Goal: Entertainment & Leisure: Consume media (video, audio)

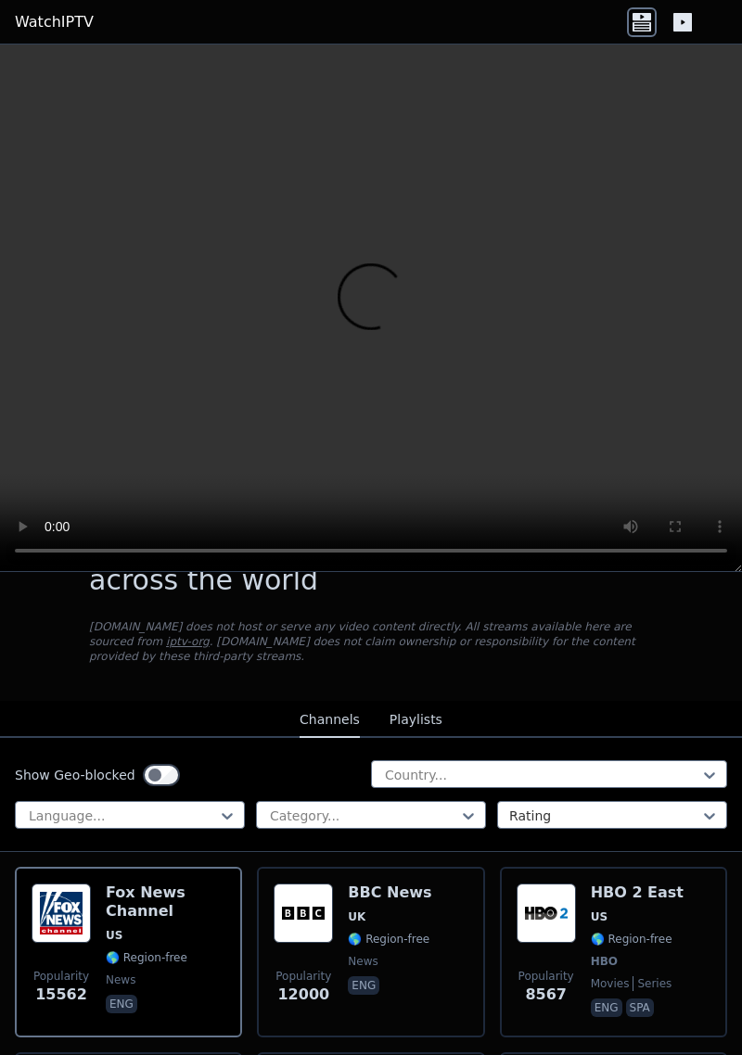
scroll to position [100, 0]
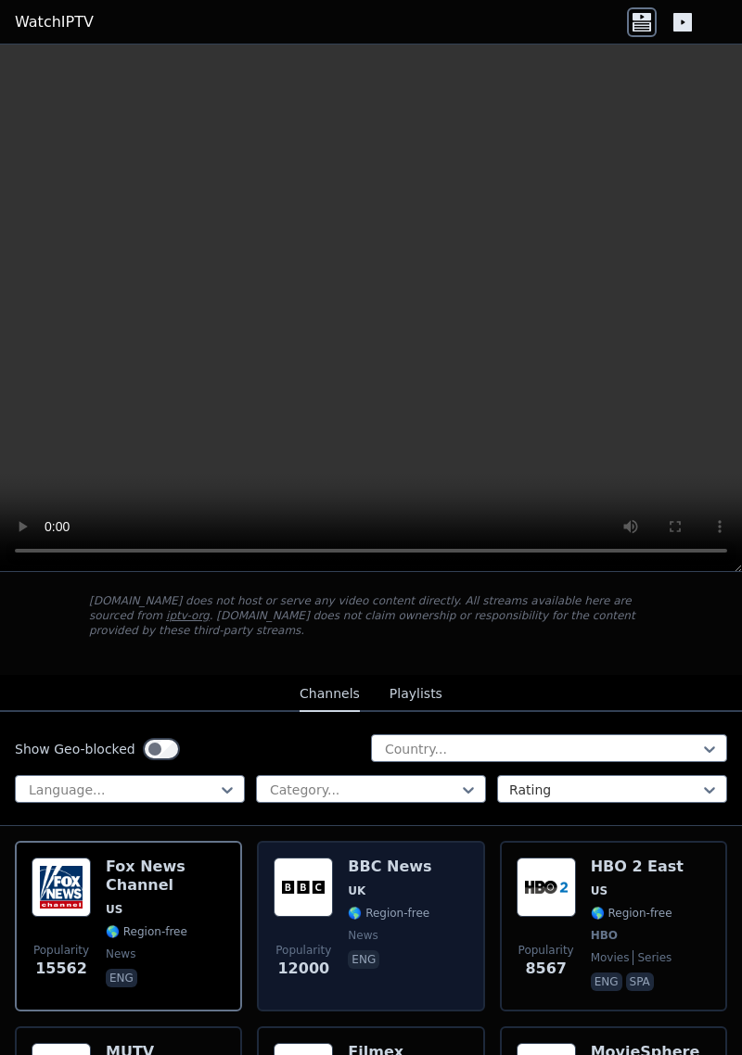
click at [419, 881] on div "BBC News UK 🌎 Region-free news eng" at bounding box center [389, 926] width 83 height 137
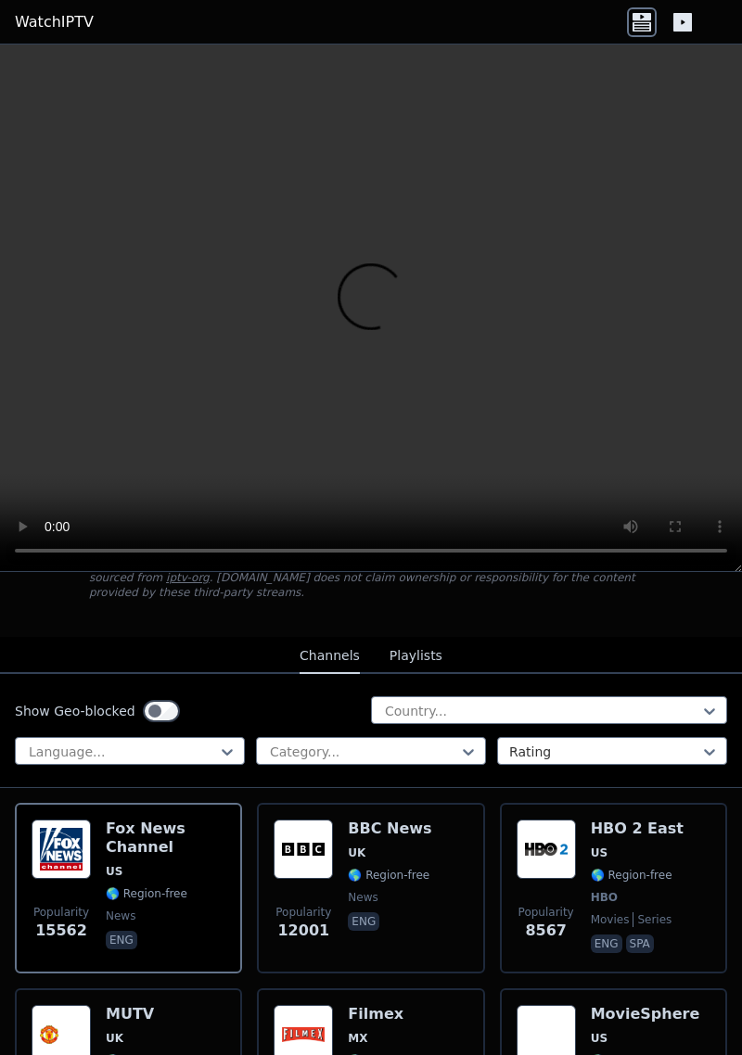
scroll to position [134, 0]
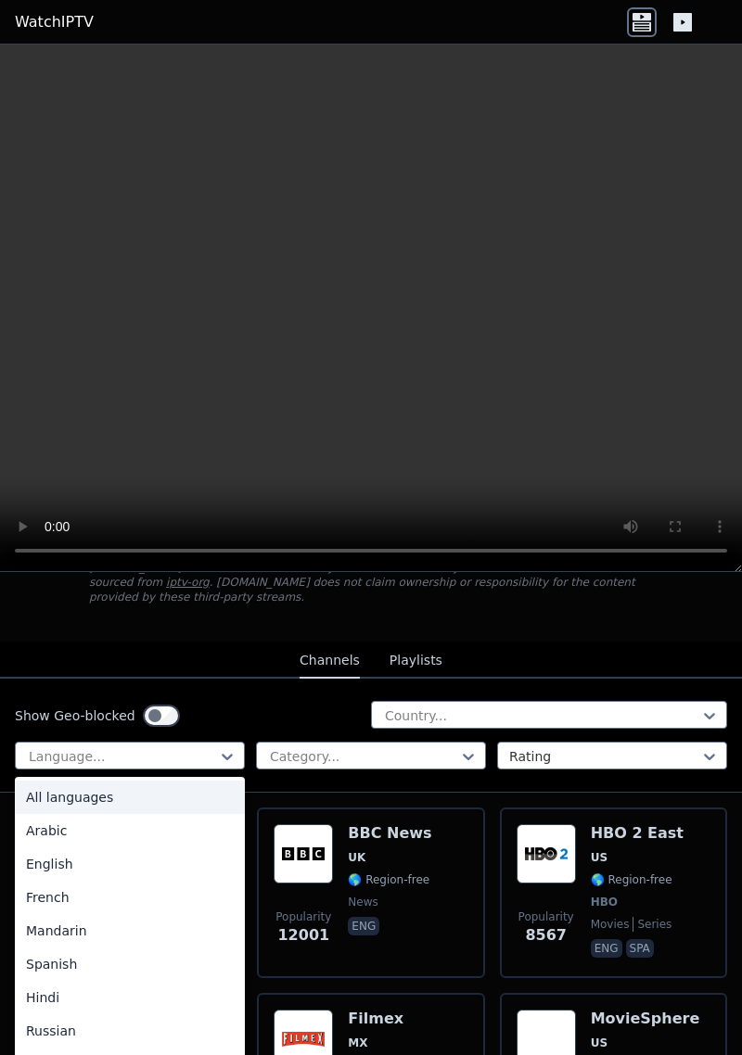
click at [47, 870] on div "English" at bounding box center [130, 864] width 230 height 33
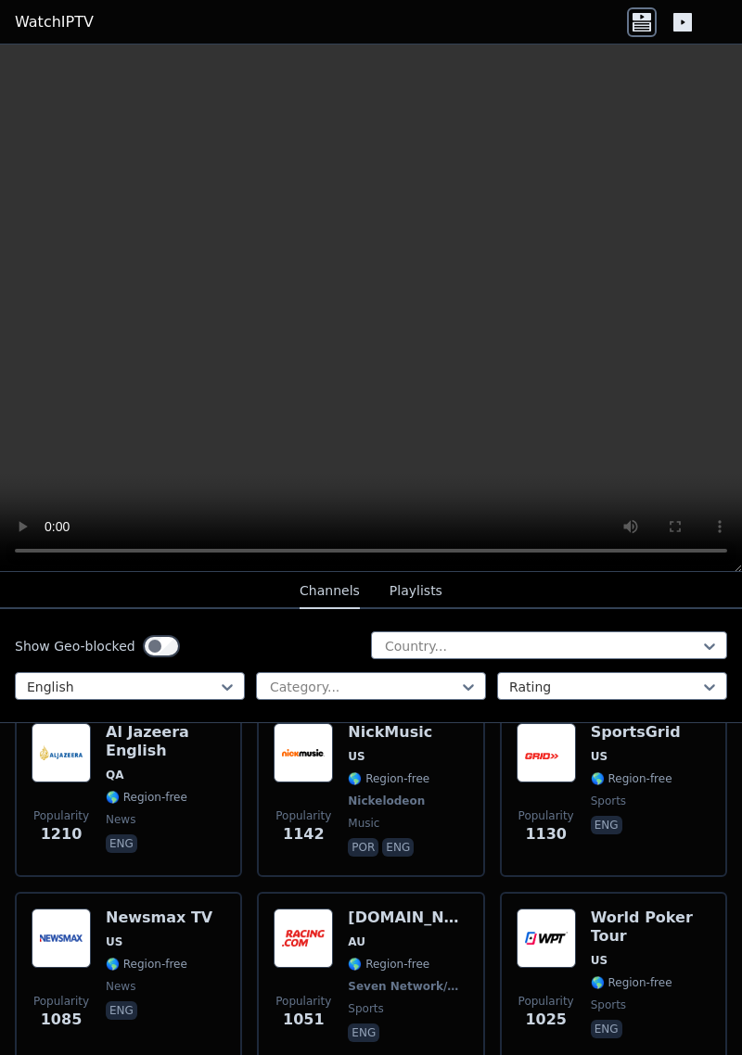
scroll to position [2272, 0]
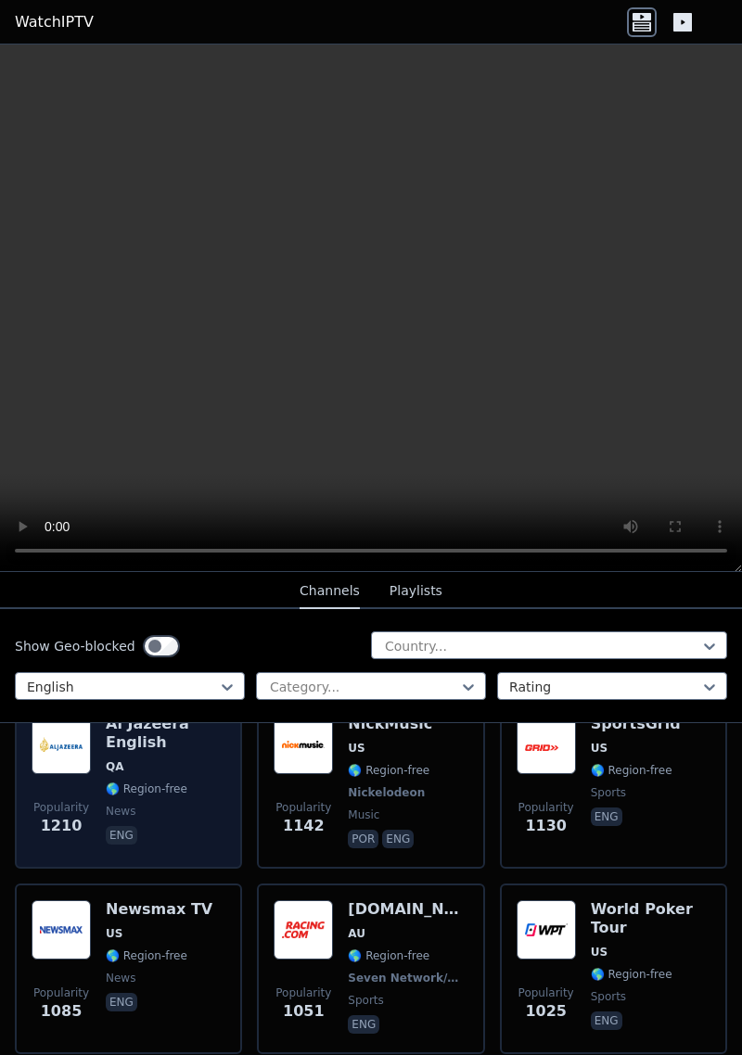
click at [148, 744] on h6 "Al Jazeera English" at bounding box center [166, 733] width 120 height 37
click at [148, 743] on h6 "Al Jazeera English" at bounding box center [166, 733] width 120 height 37
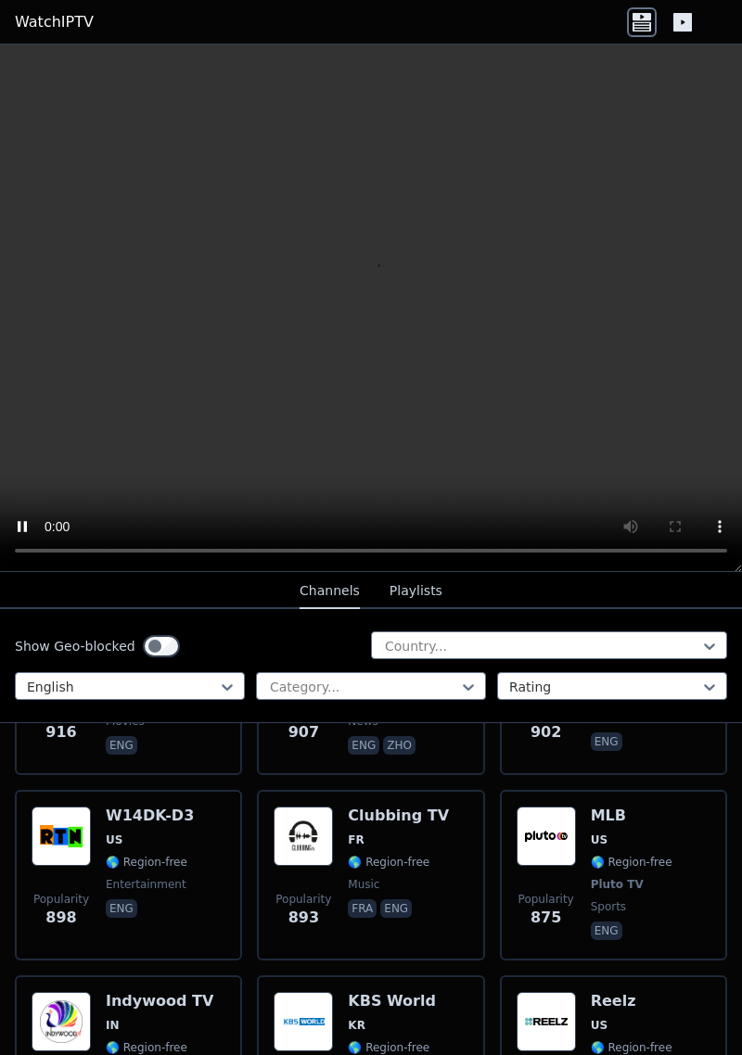
scroll to position [3299, 0]
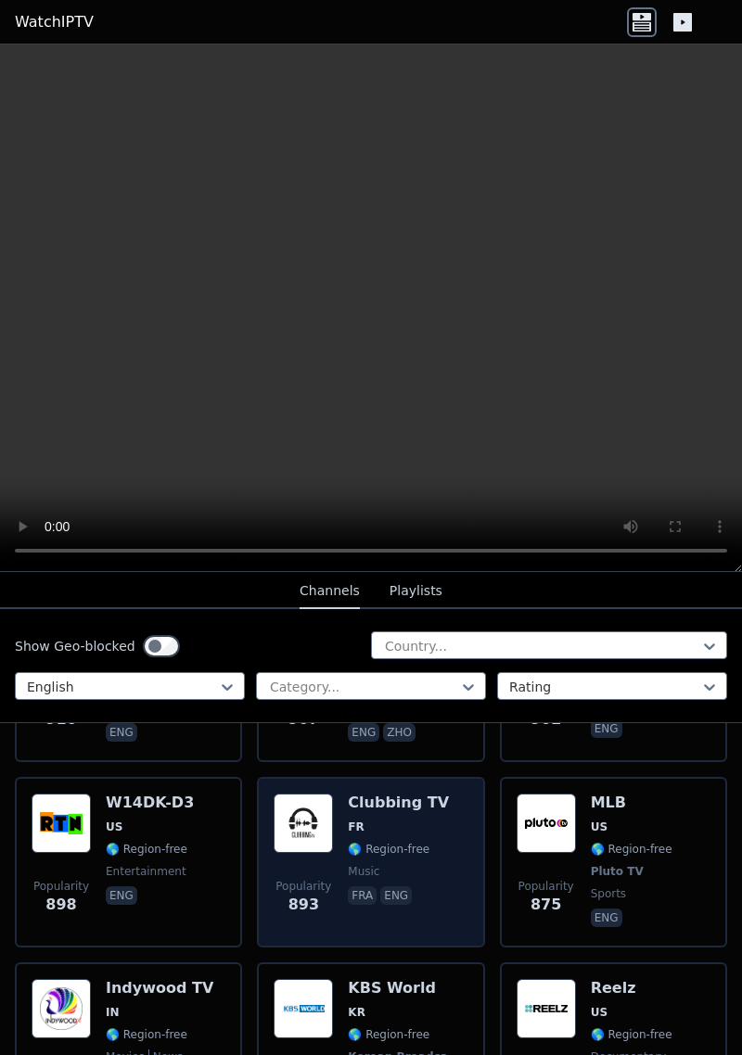
click at [403, 812] on div "Clubbing TV FR 🌎 Region-free music fra eng" at bounding box center [398, 862] width 101 height 137
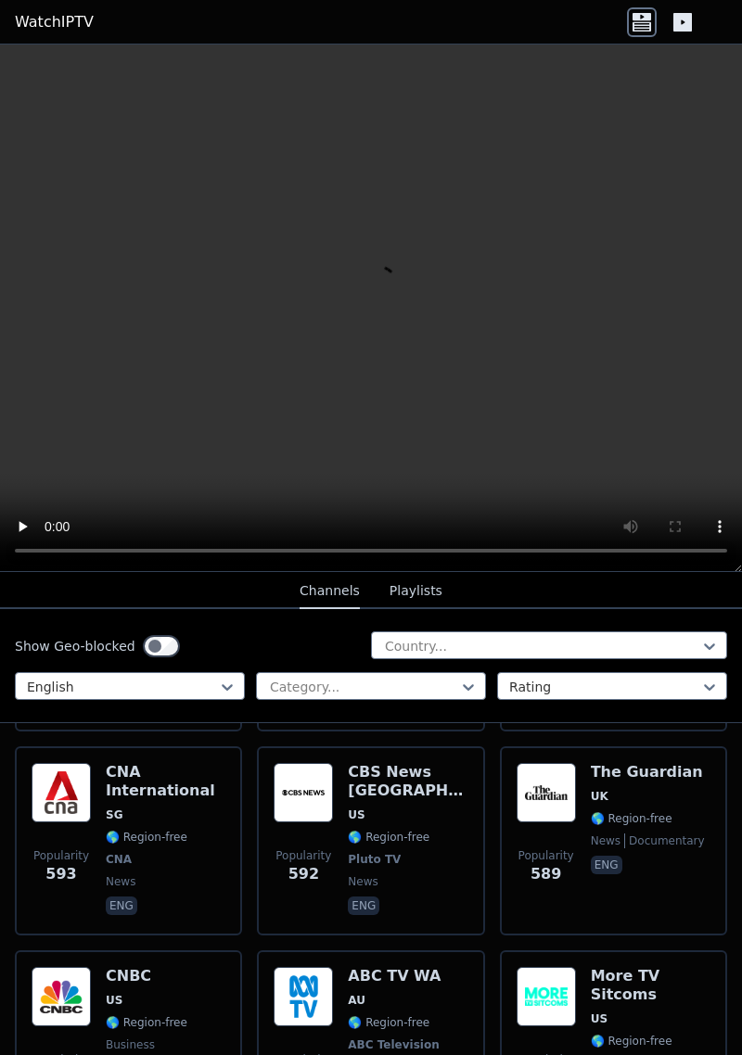
scroll to position [5355, 0]
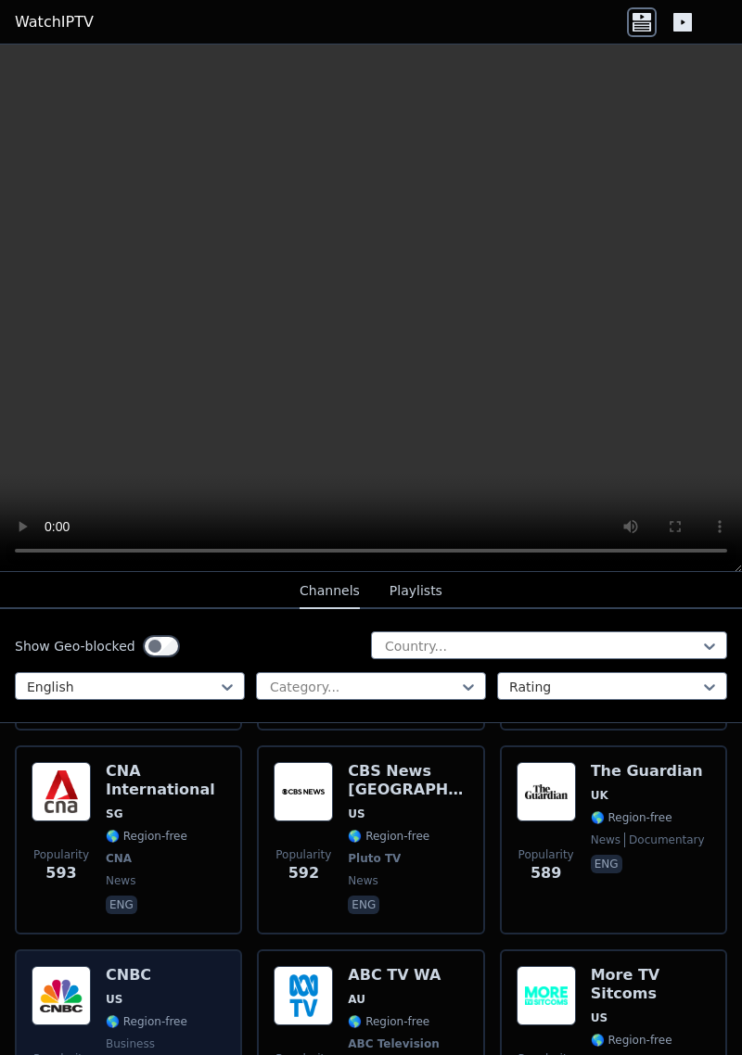
click at [140, 966] on h6 "CNBC" at bounding box center [147, 975] width 82 height 19
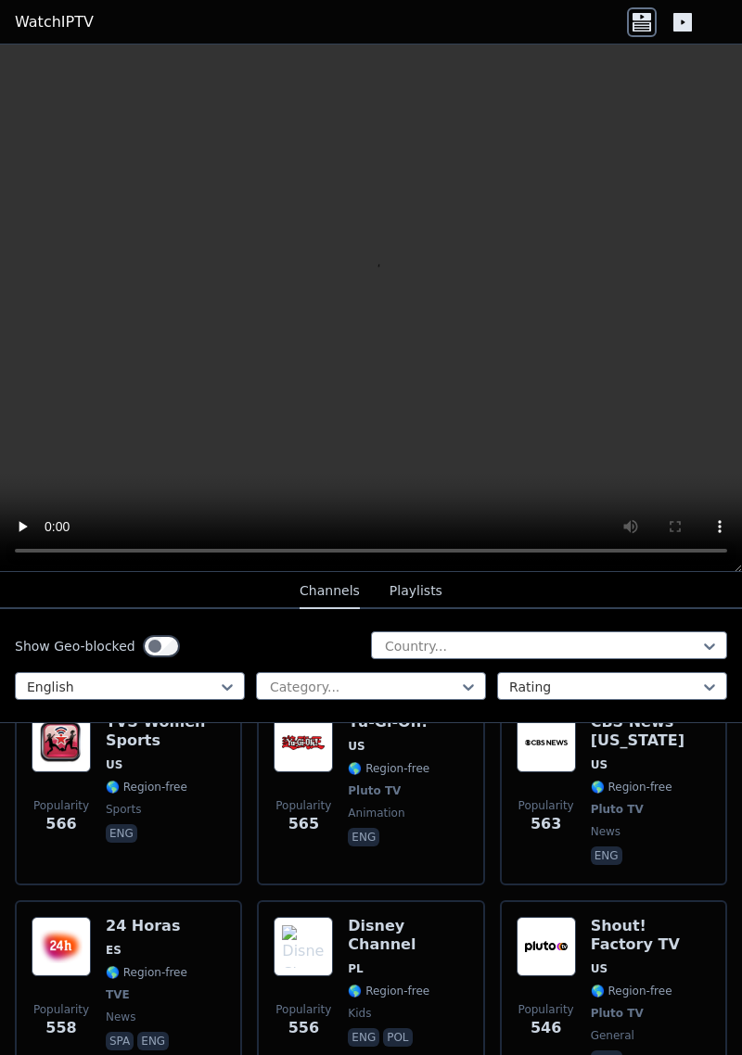
scroll to position [5813, 0]
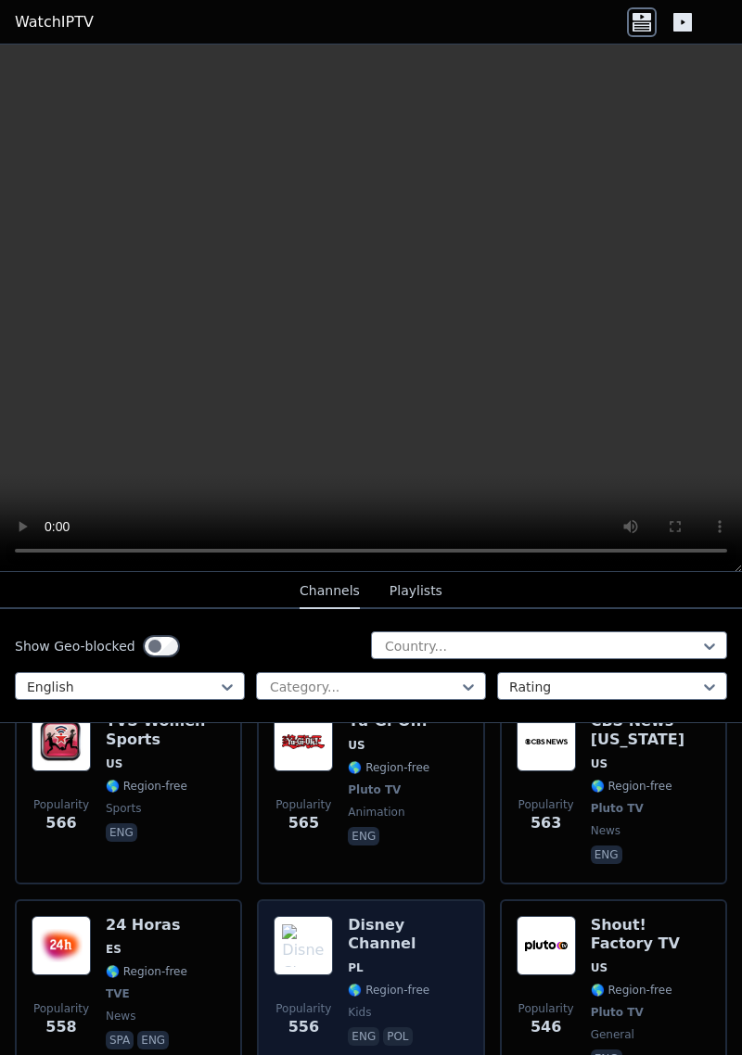
click at [414, 916] on h6 "Disney Channel" at bounding box center [408, 934] width 120 height 37
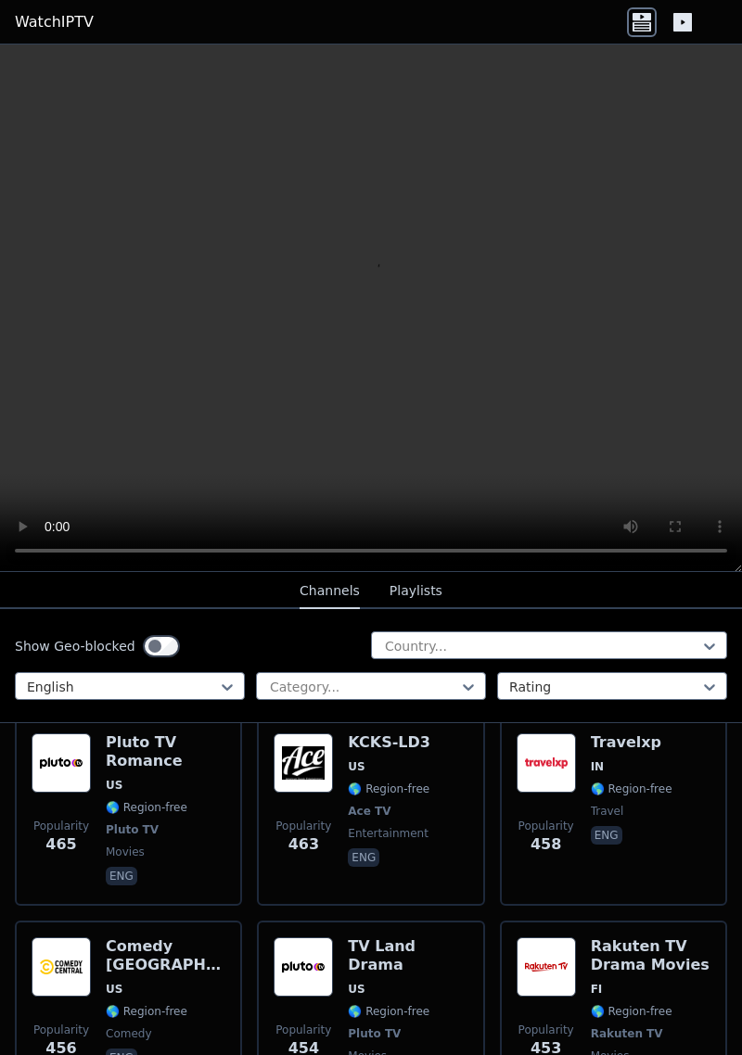
scroll to position [7152, 0]
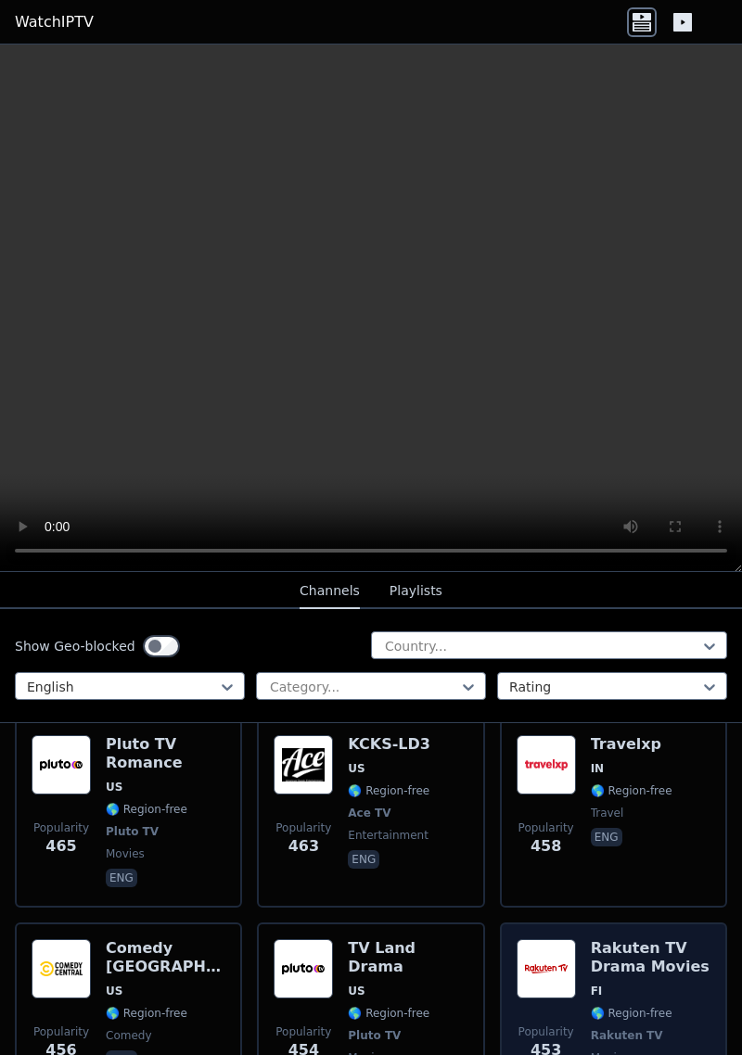
click at [643, 939] on h6 "Rakuten TV Drama Movies" at bounding box center [651, 957] width 120 height 37
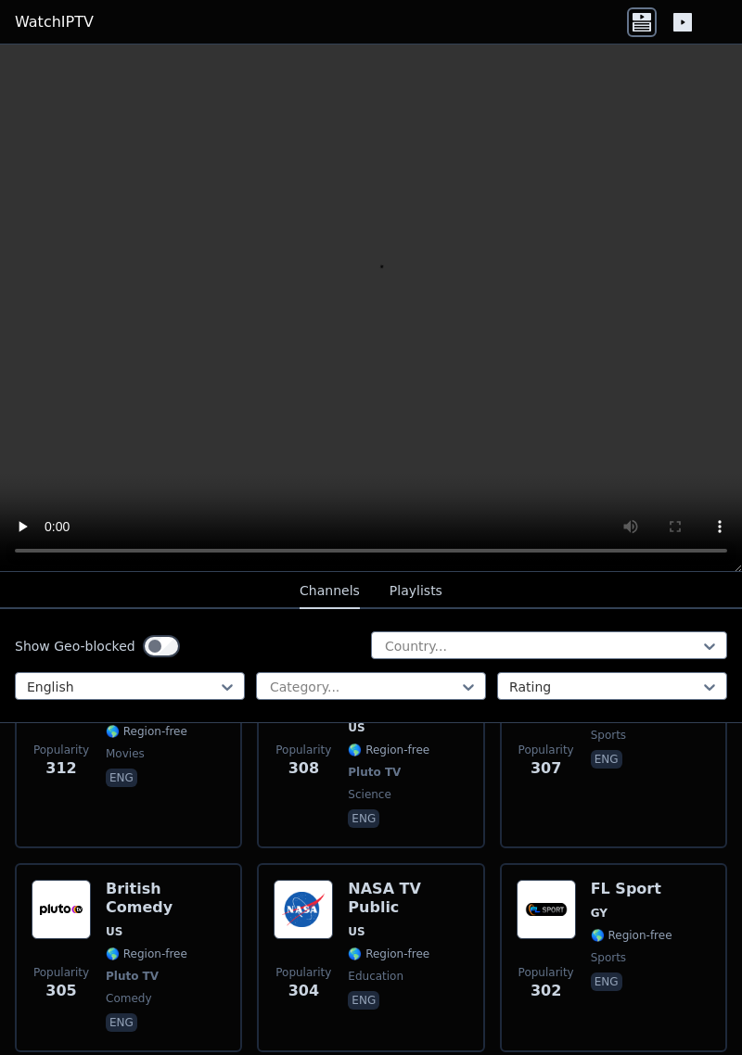
scroll to position [9006, 0]
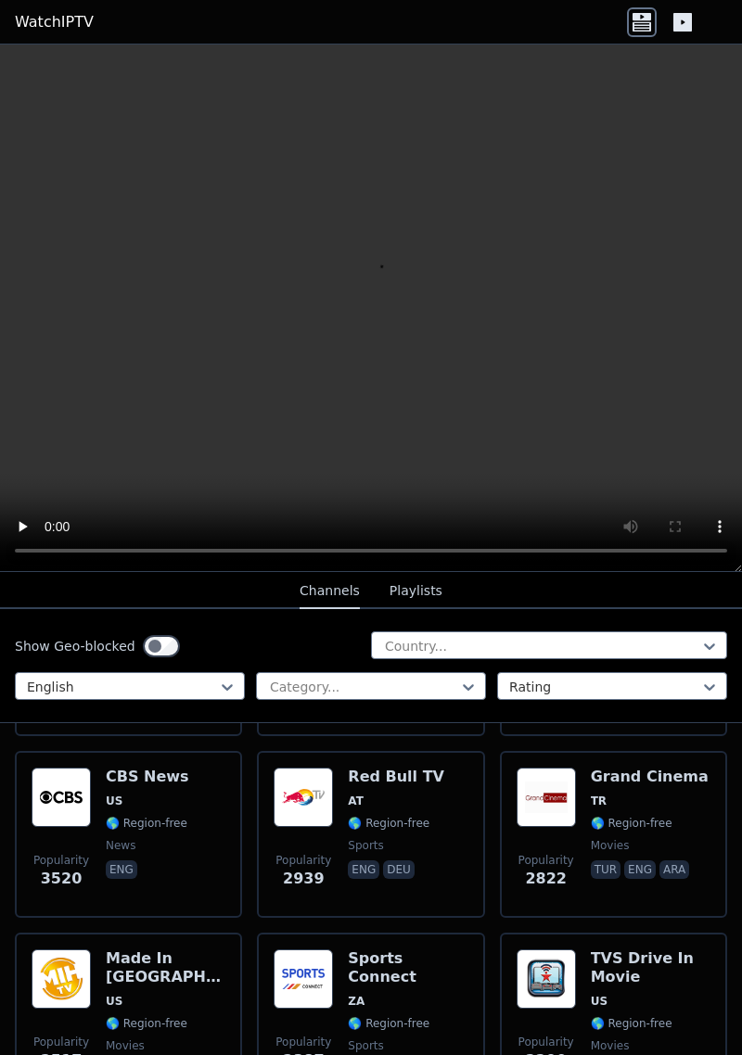
scroll to position [0, 0]
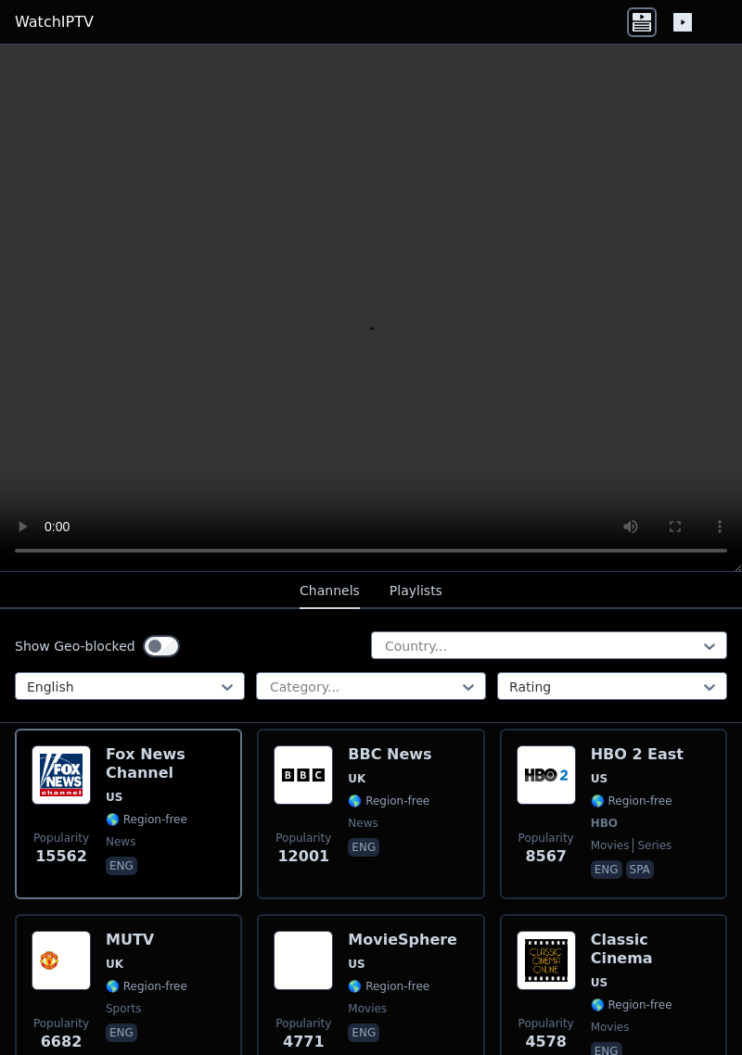
scroll to position [276, 0]
